Goal: Find specific page/section

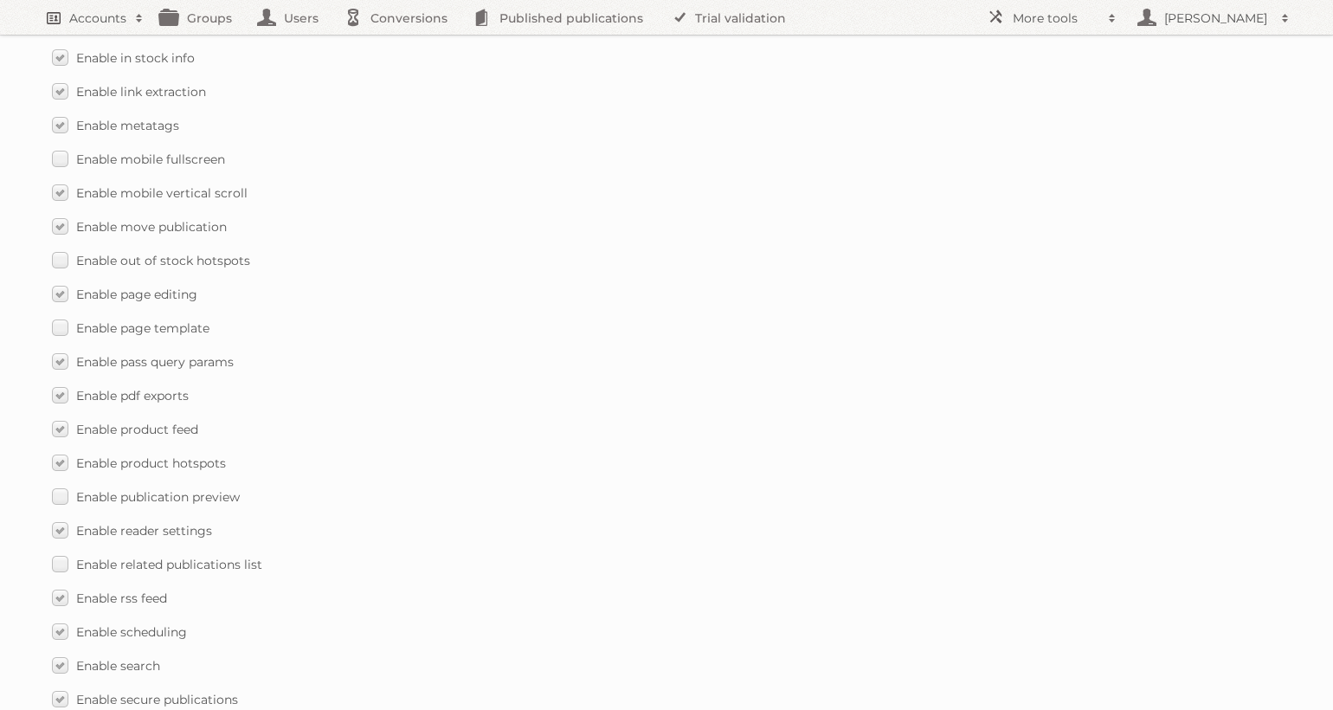
scroll to position [1141, 0]
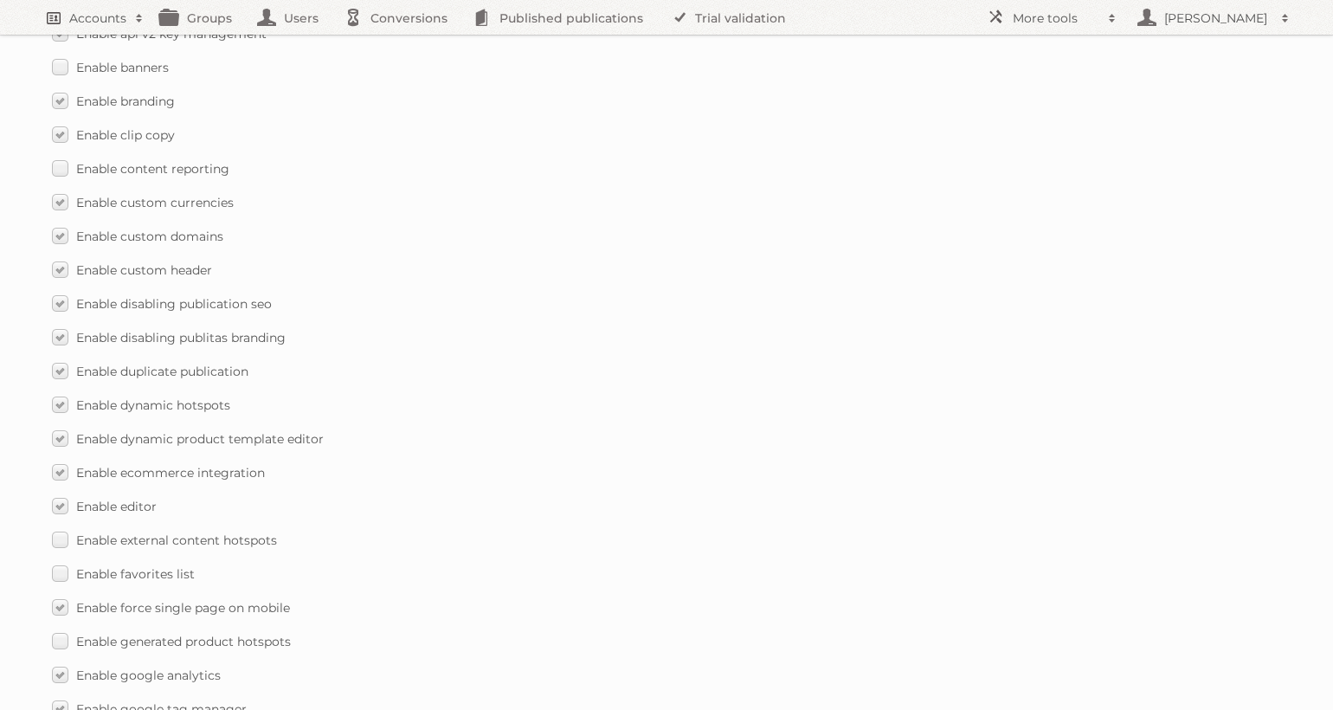
click at [77, 21] on h2 "Accounts" at bounding box center [97, 18] width 57 height 17
type input"] "wasco"
click at [399, 44] on input "Search" at bounding box center [412, 57] width 26 height 26
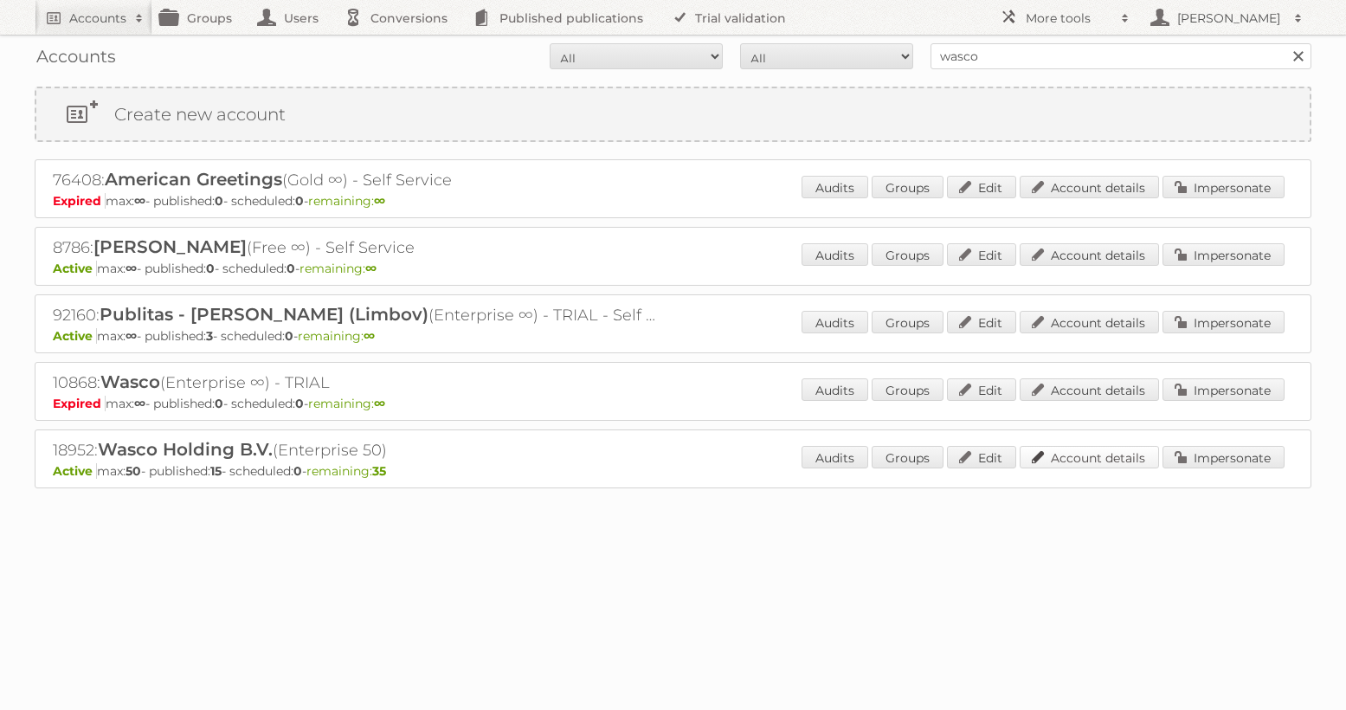
click at [1128, 464] on link "Account details" at bounding box center [1089, 457] width 139 height 23
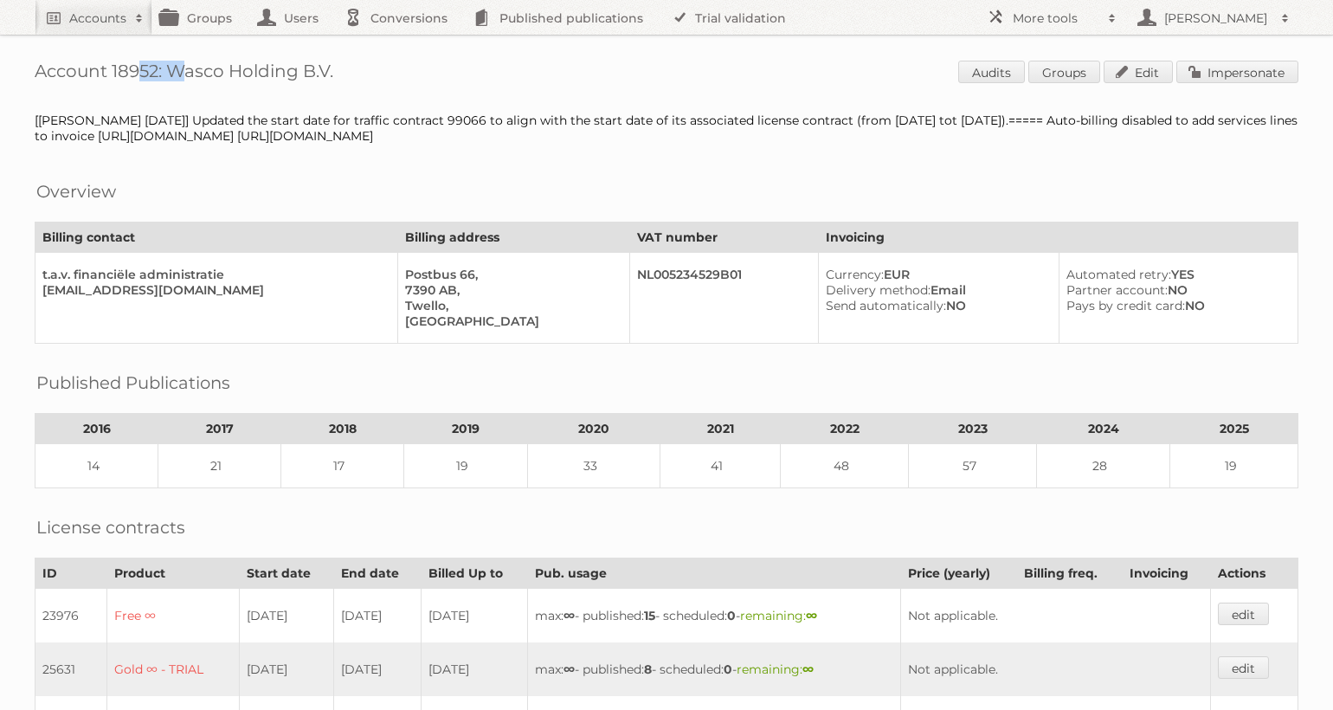
drag, startPoint x: 158, startPoint y: 73, endPoint x: 116, endPoint y: 69, distance: 42.6
click at [114, 69] on h1 "Account 18952: Wasco Holding B.V. Audits Groups Edit Impersonate" at bounding box center [667, 74] width 1264 height 26
copy h1 "18952"
